Goal: Navigation & Orientation: Find specific page/section

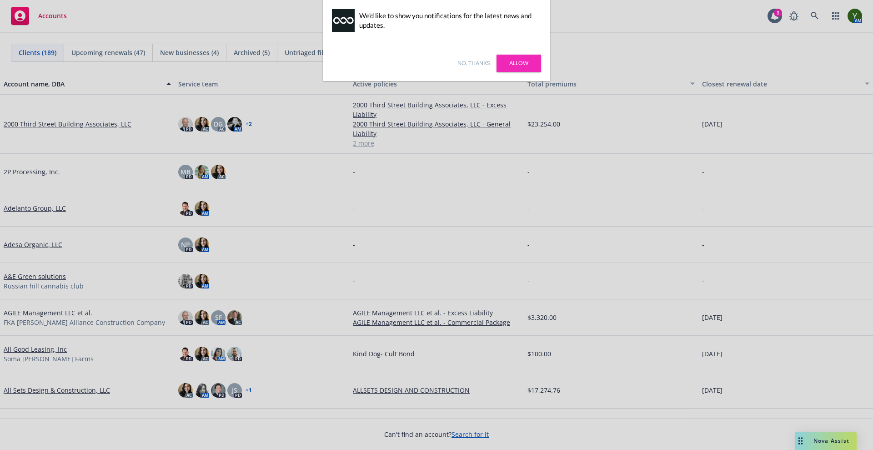
click at [522, 65] on link "Allow" at bounding box center [519, 63] width 45 height 17
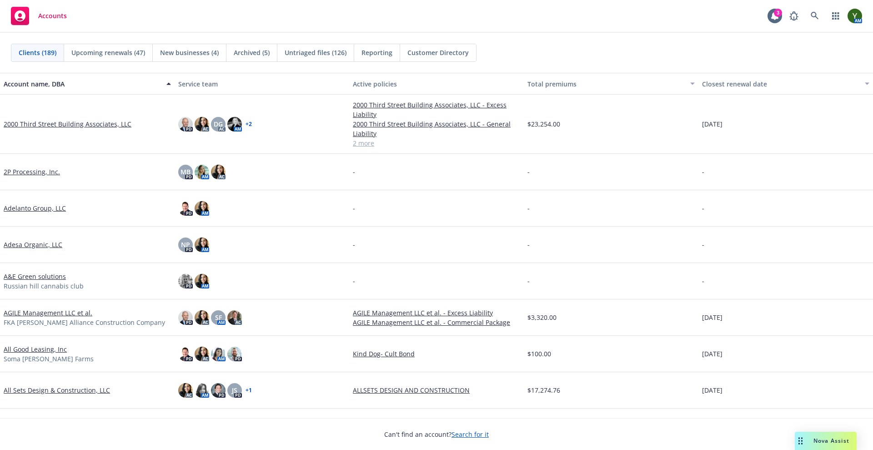
click at [833, 433] on div "Nova Assist" at bounding box center [826, 440] width 62 height 18
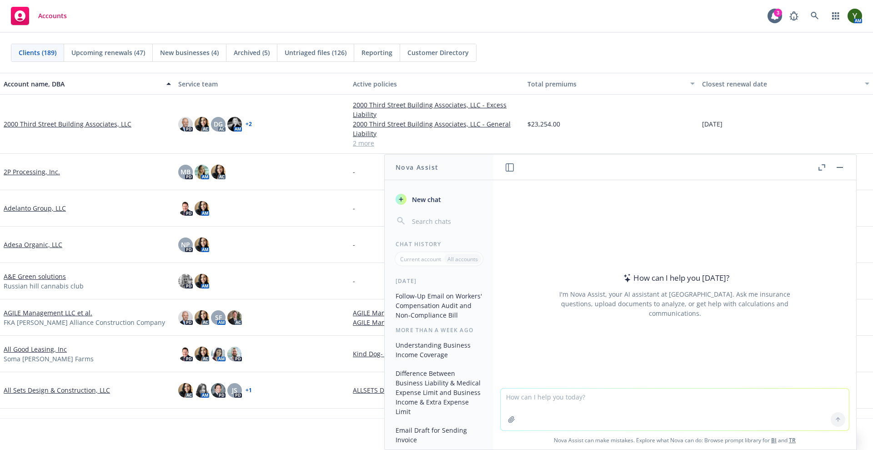
click at [840, 169] on button "button" at bounding box center [839, 167] width 11 height 11
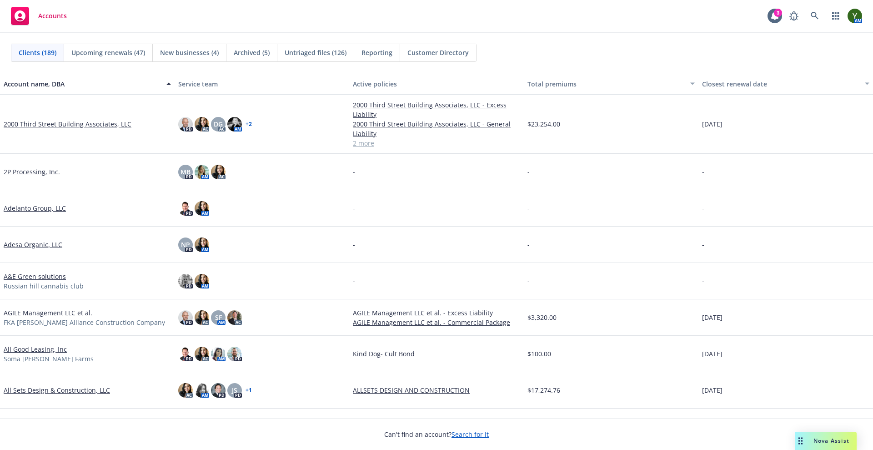
click at [835, 436] on span "Nova Assist" at bounding box center [831, 440] width 36 height 8
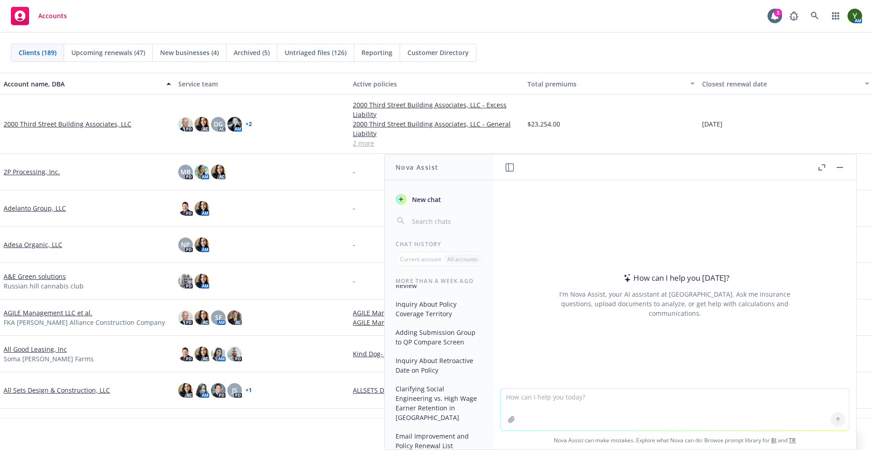
scroll to position [711, 0]
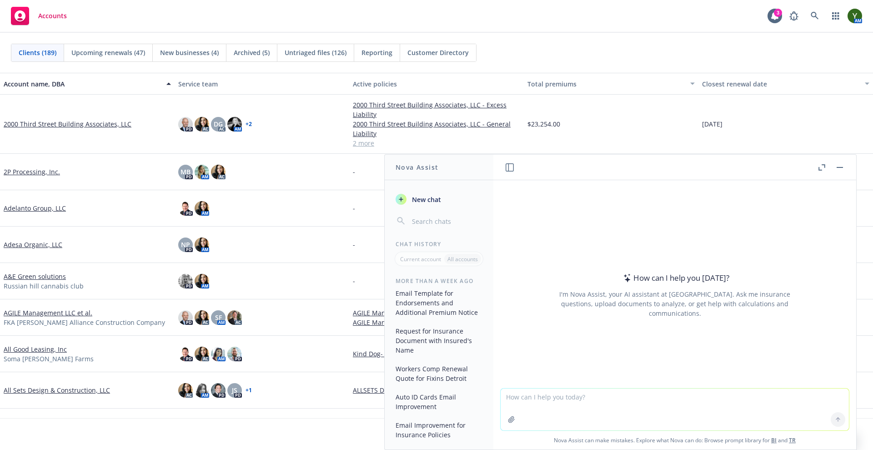
click at [841, 163] on button "button" at bounding box center [839, 167] width 11 height 11
